Goal: Information Seeking & Learning: Learn about a topic

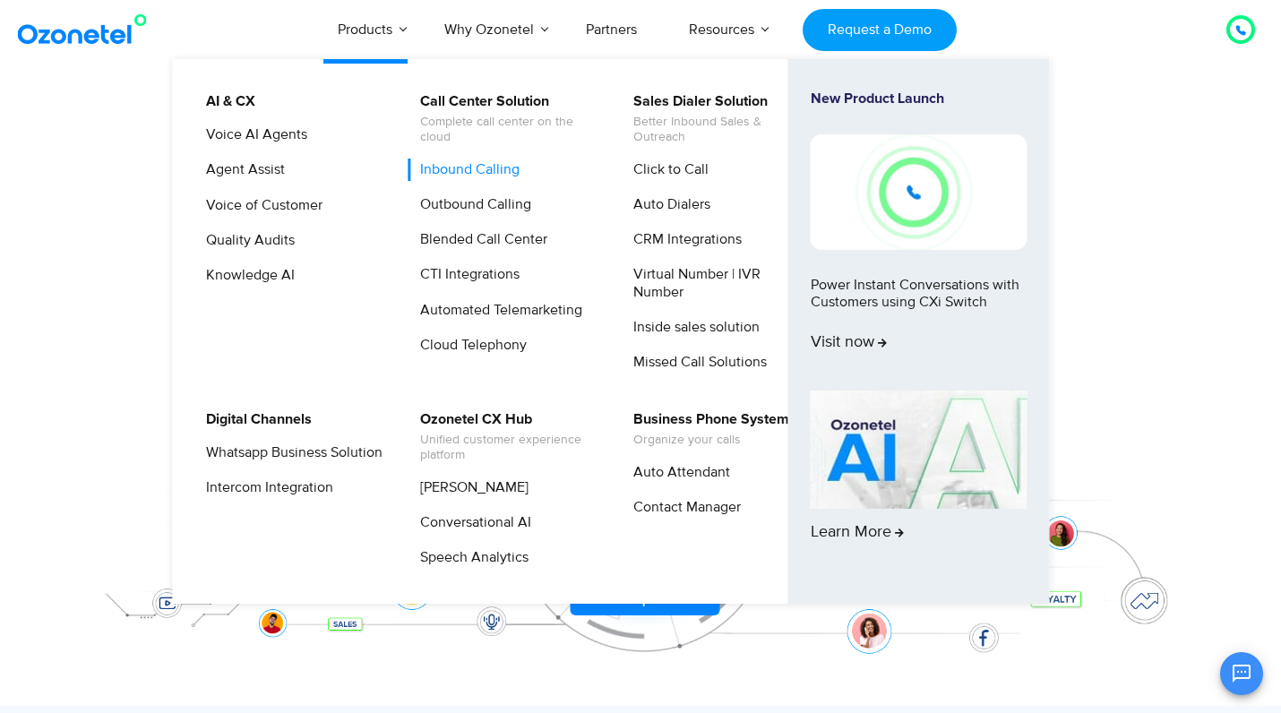
click at [423, 167] on link "Inbound Calling" at bounding box center [465, 170] width 114 height 22
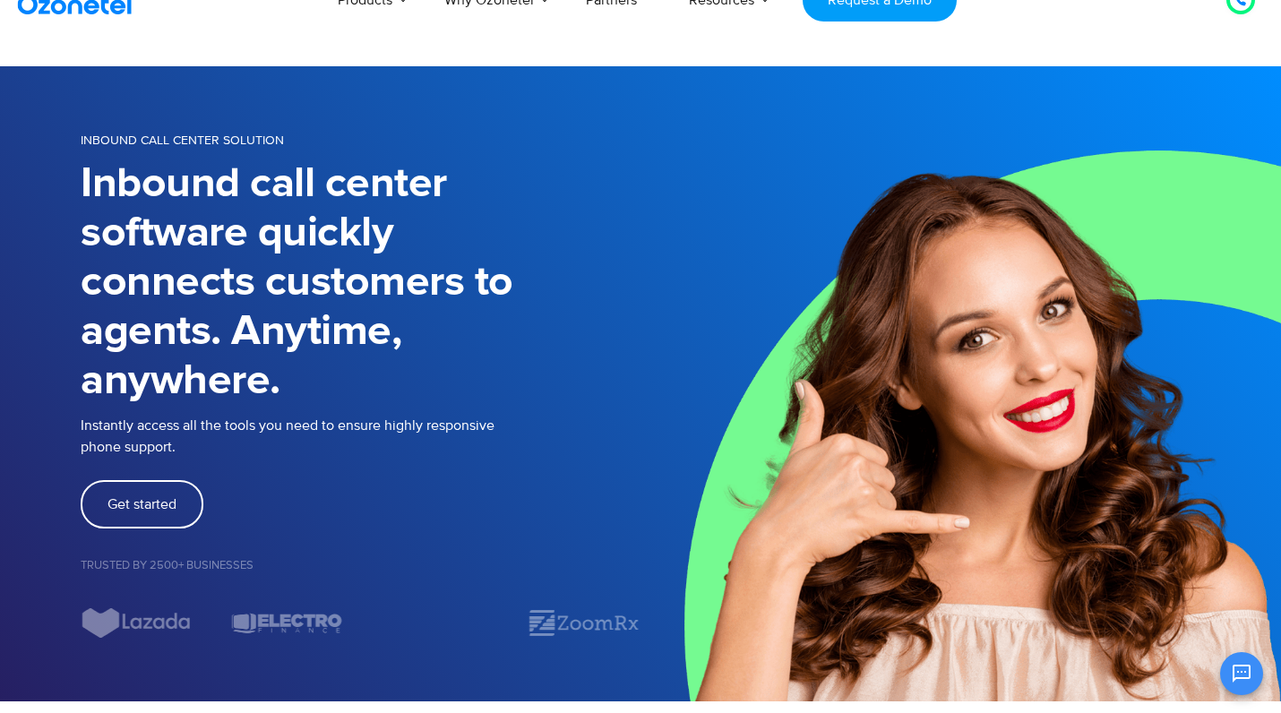
scroll to position [31, 0]
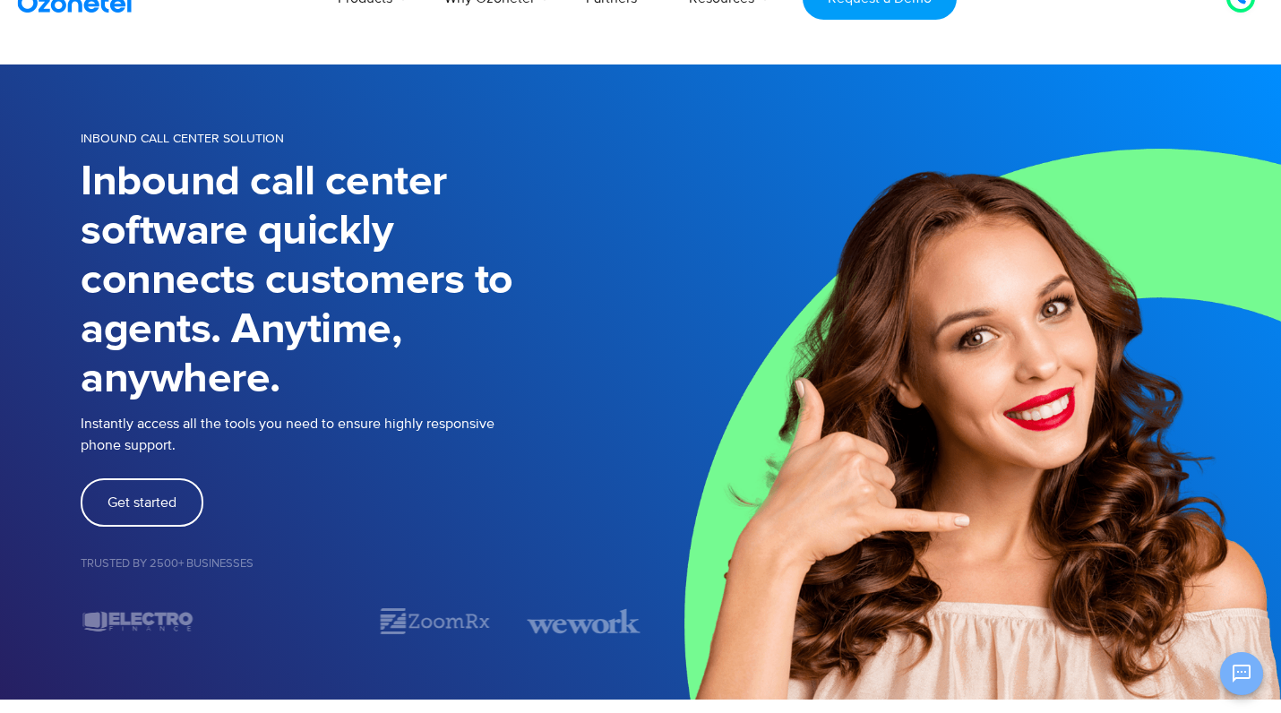
click at [1244, 661] on button "Open chat" at bounding box center [1241, 673] width 43 height 43
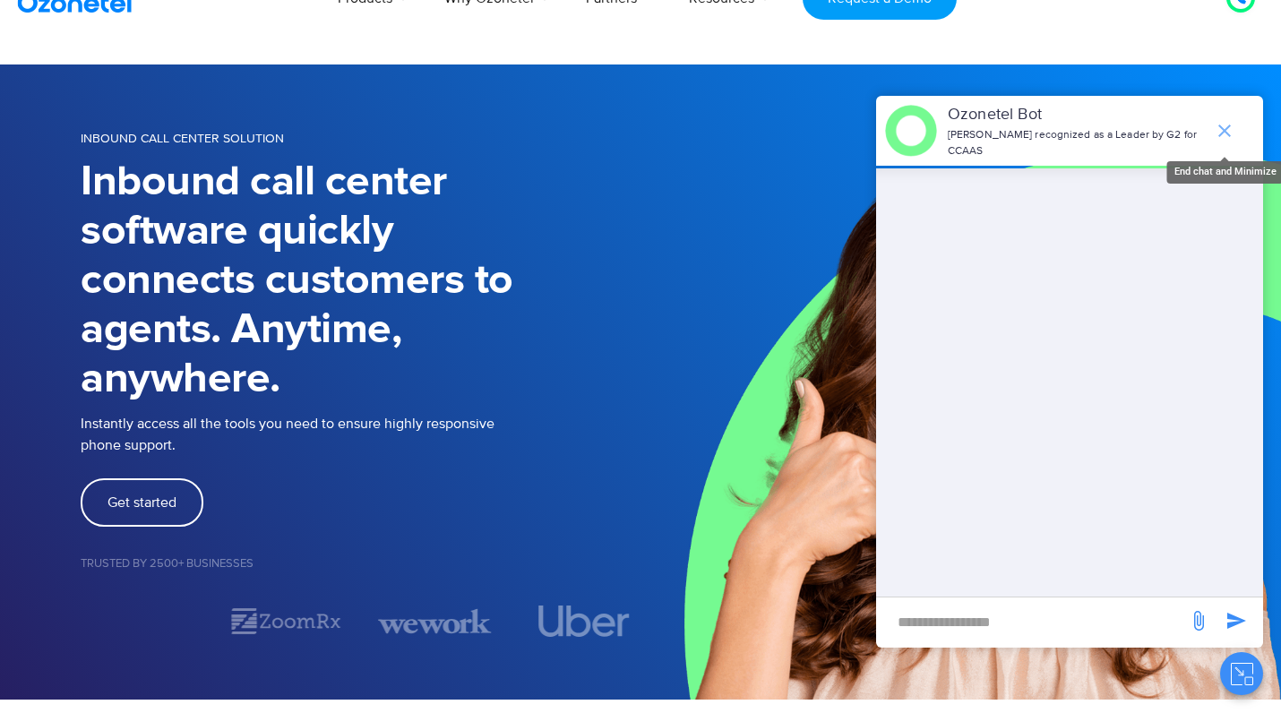
click at [1221, 122] on icon "end chat or minimize" at bounding box center [1224, 130] width 21 height 21
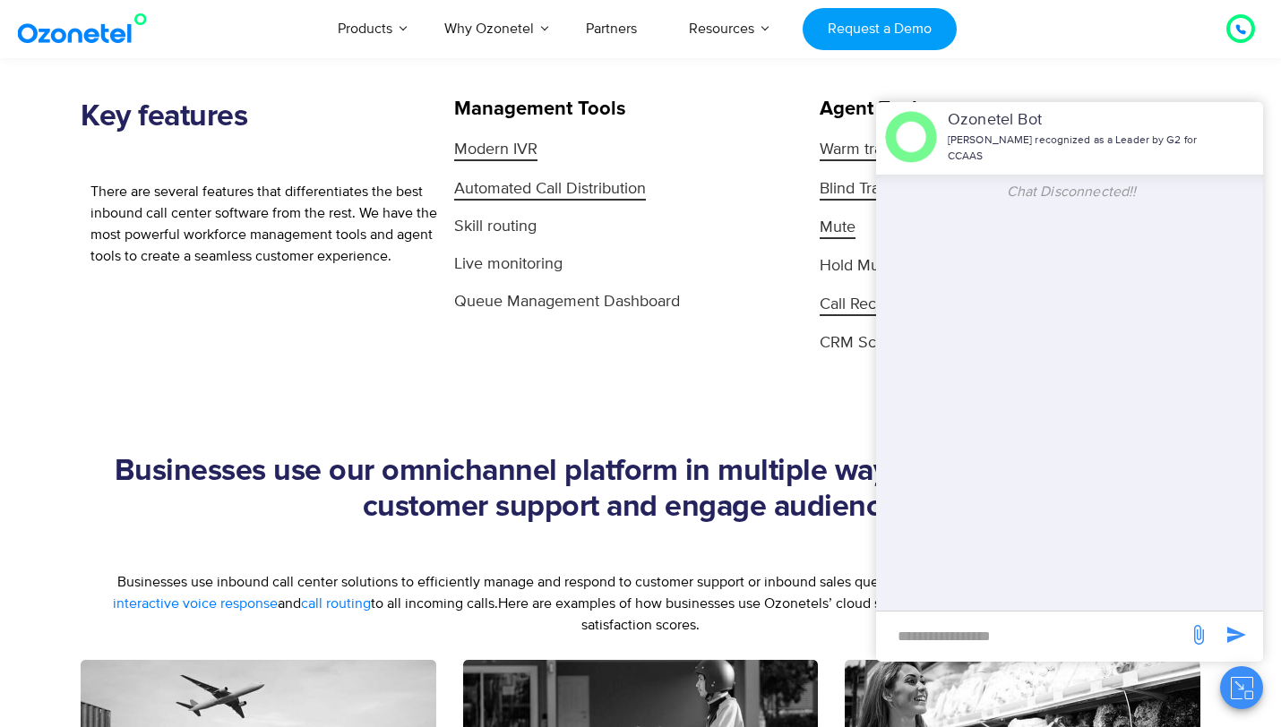
scroll to position [1803, 0]
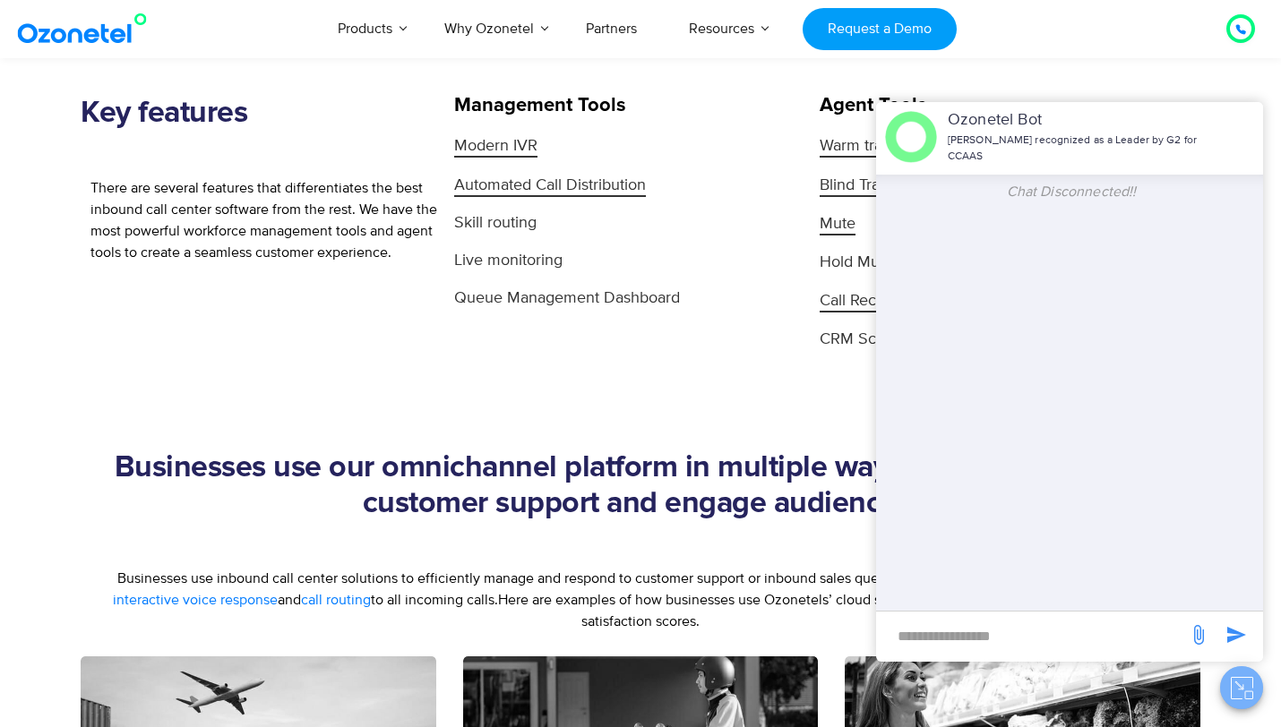
click at [1254, 696] on button "Close chat" at bounding box center [1241, 687] width 43 height 43
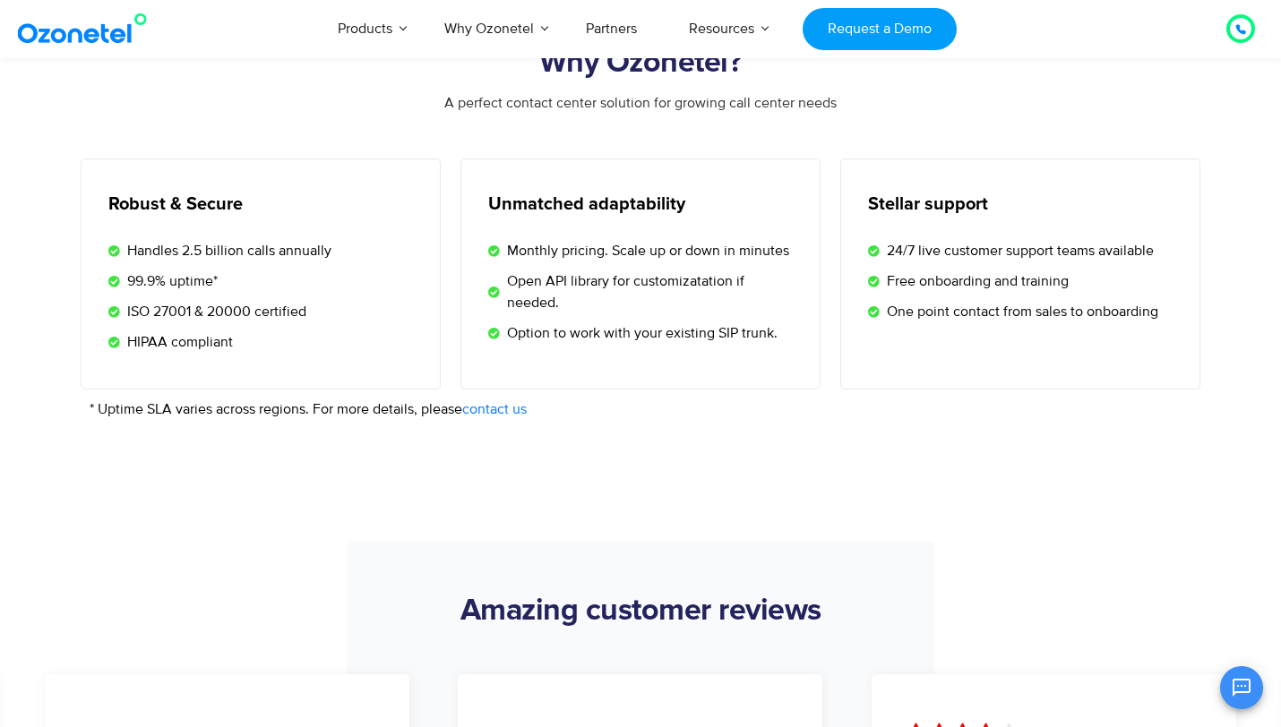
scroll to position [2884, 0]
